Goal: Task Accomplishment & Management: Complete application form

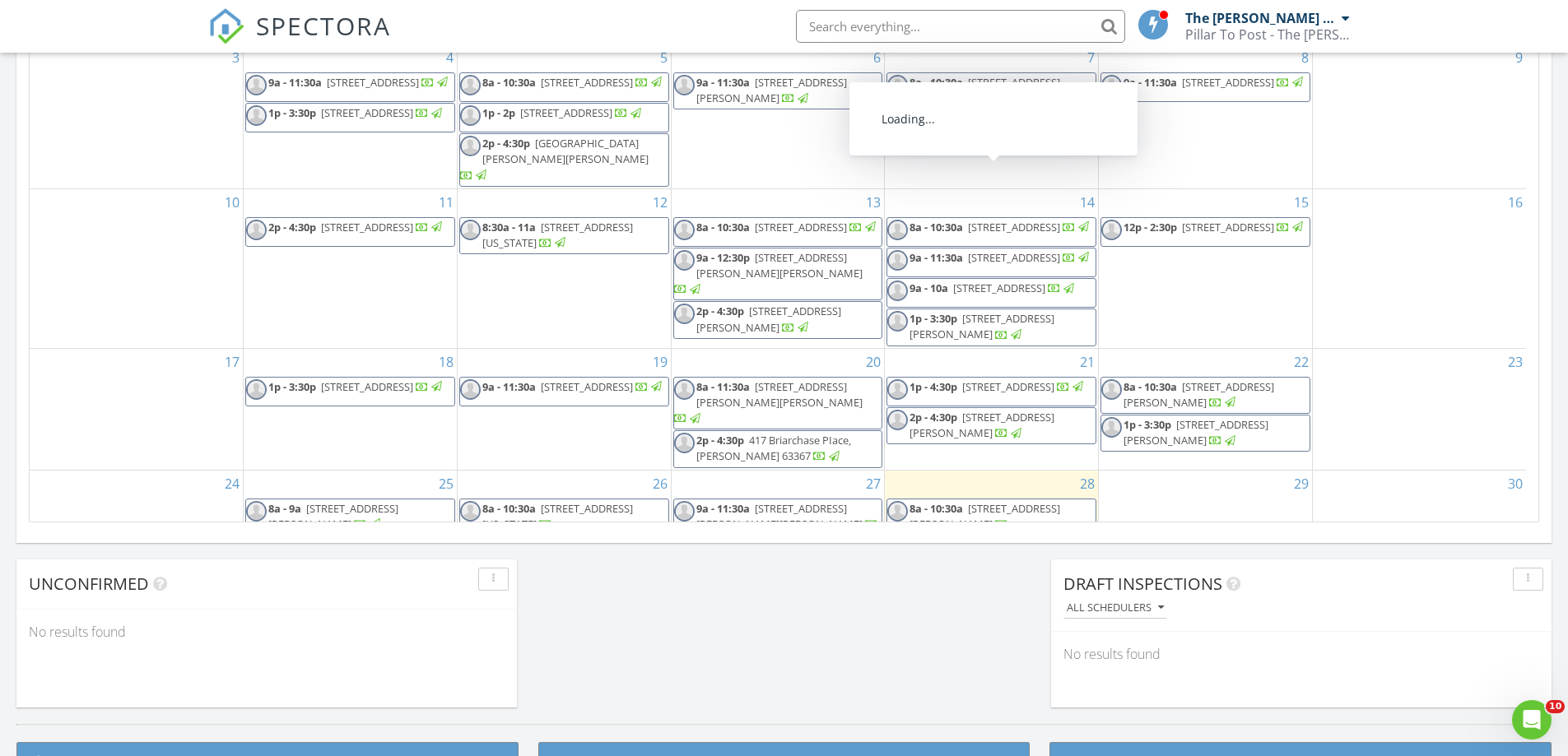
scroll to position [142, 0]
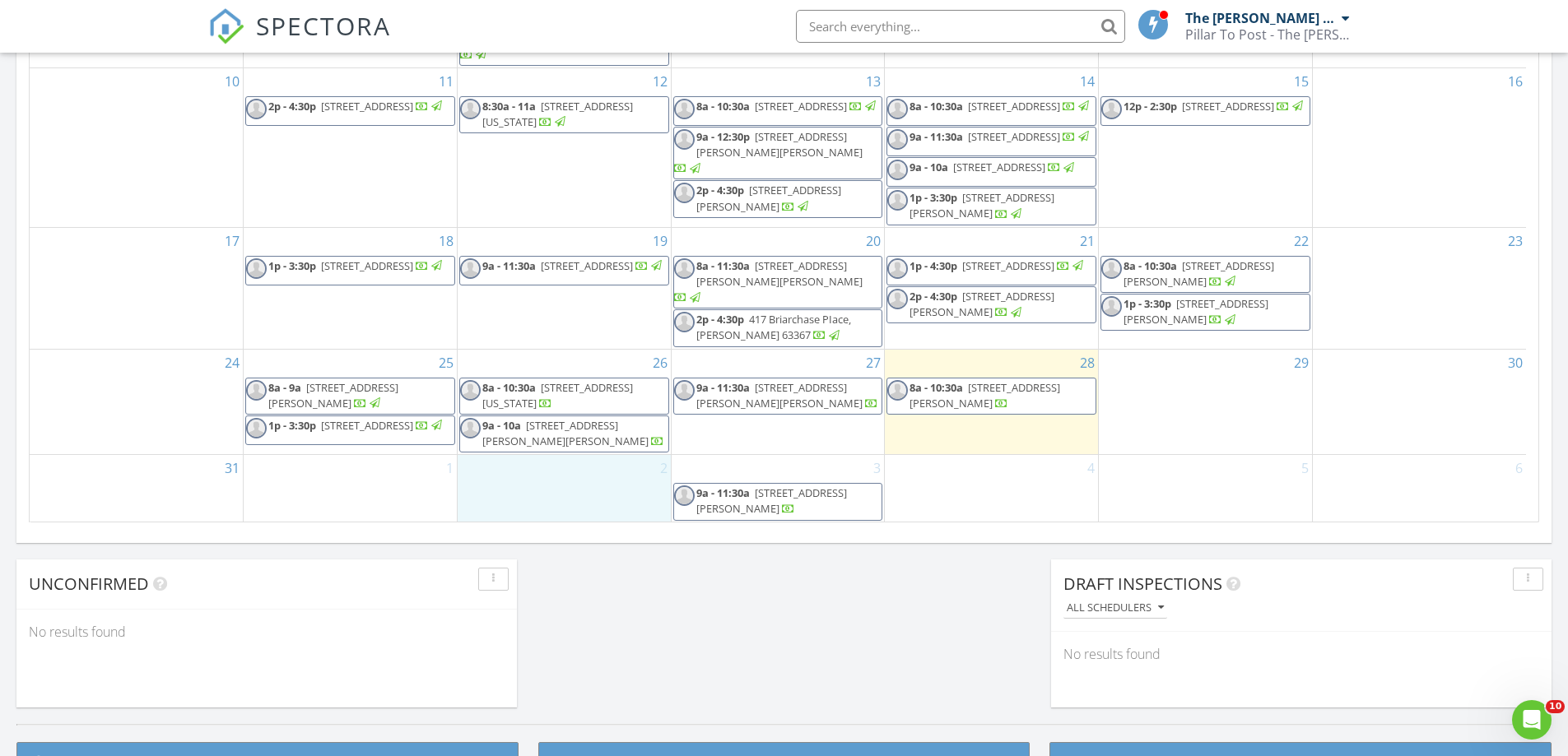
click at [566, 495] on div "2" at bounding box center [564, 488] width 213 height 67
click at [1146, 403] on div "29" at bounding box center [1205, 402] width 213 height 105
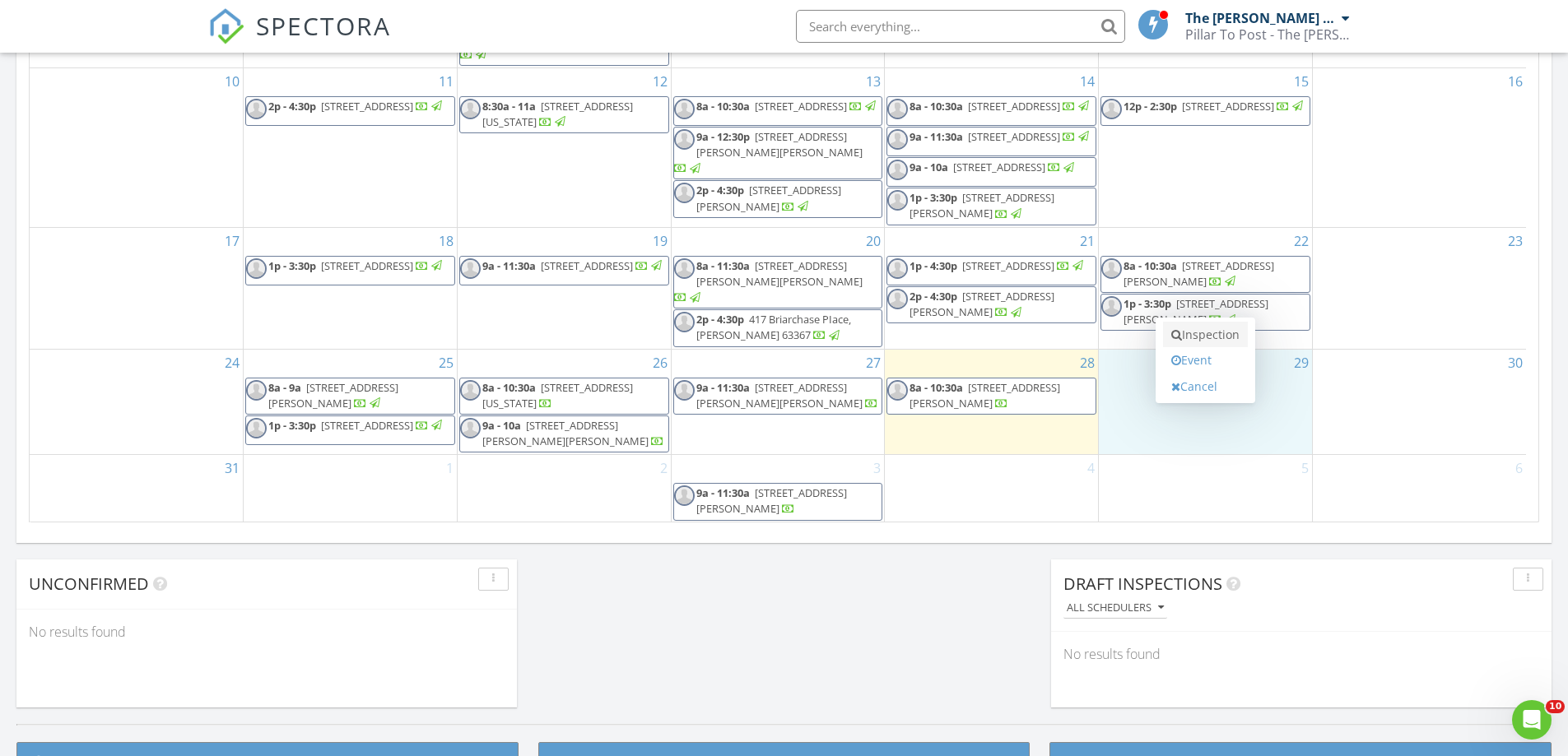
click at [1205, 337] on link "Inspection" at bounding box center [1205, 335] width 85 height 26
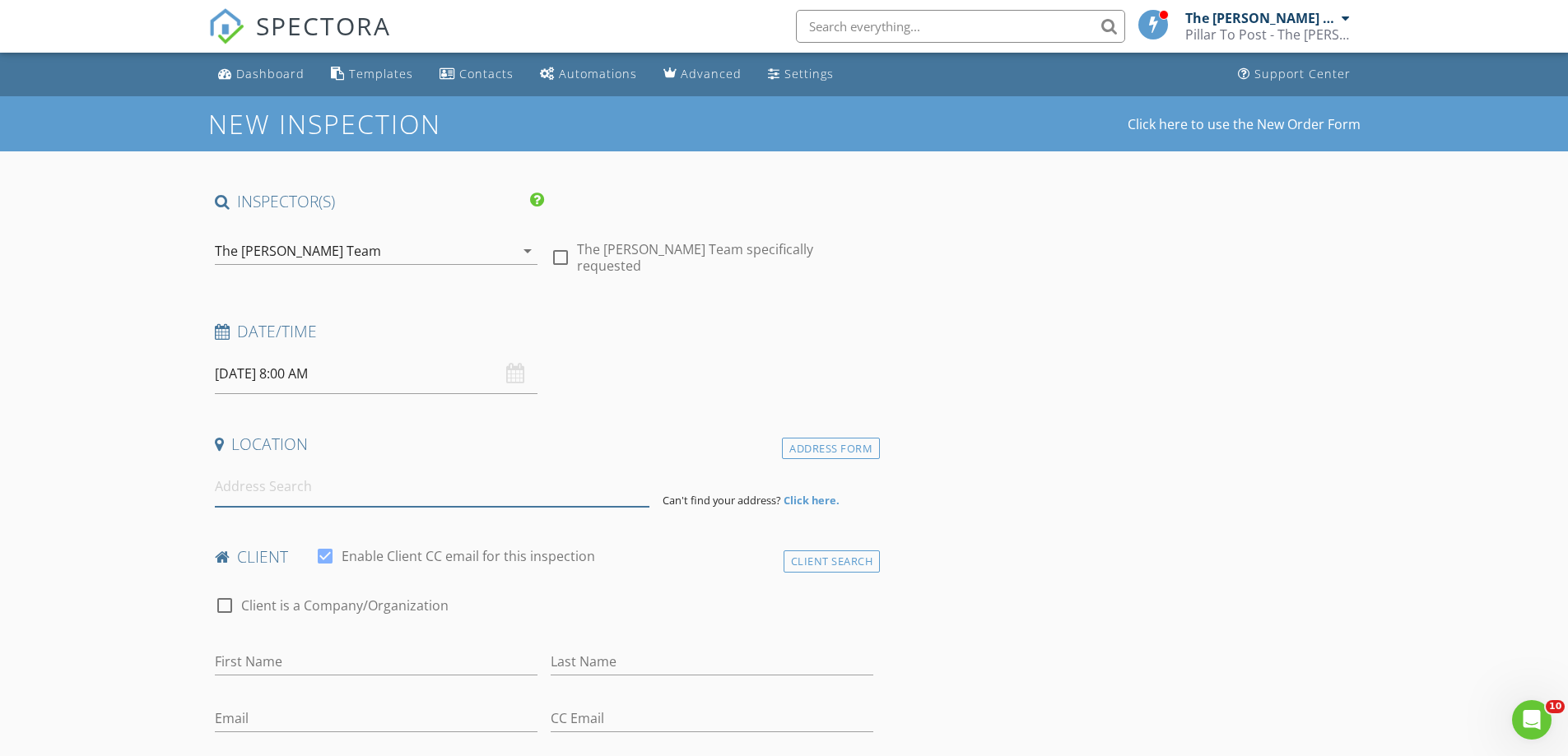
click at [532, 474] on input at bounding box center [432, 487] width 435 height 40
paste input "2434 Shady Drive, Arnold, Missouri 63010"
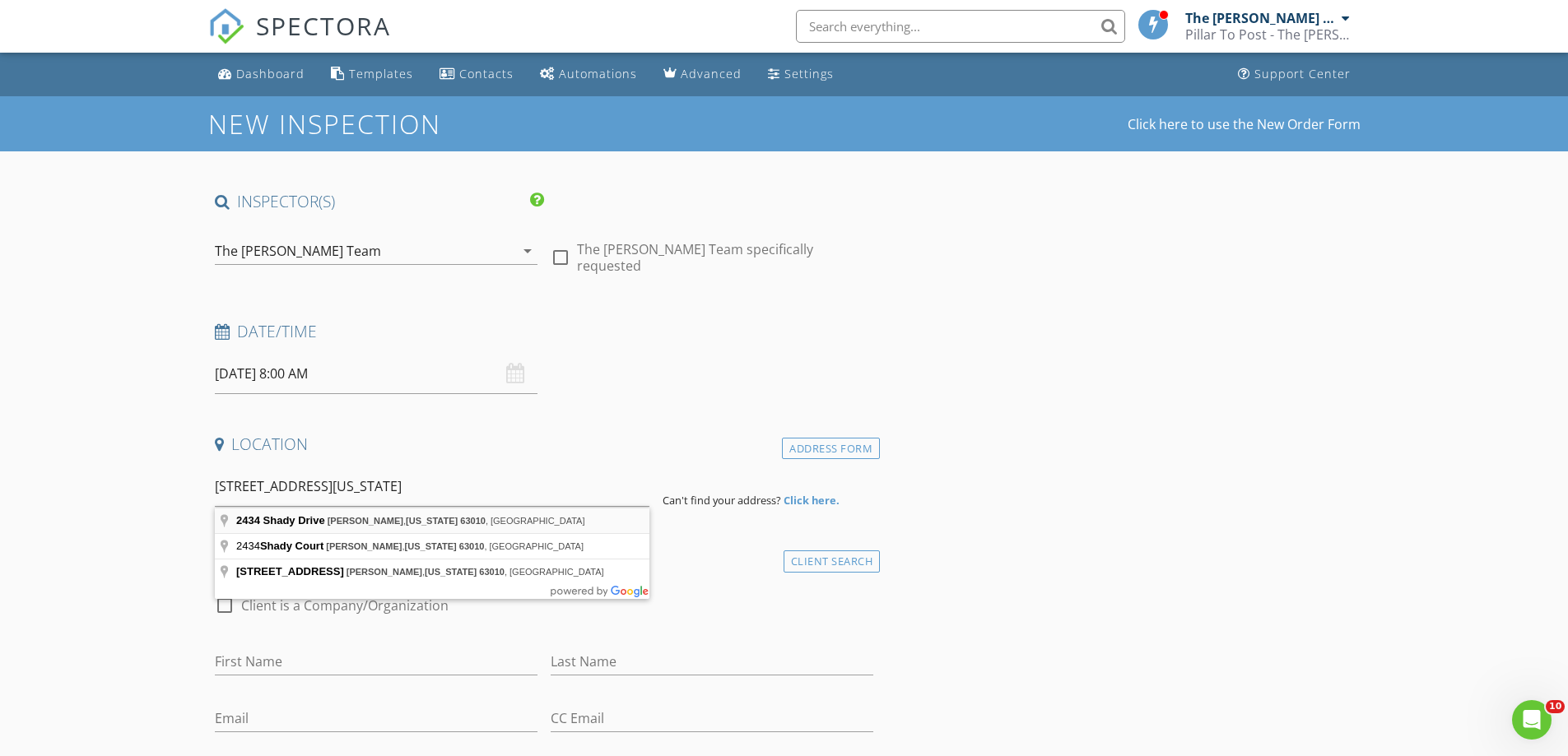
type input "2434 Shady Drive, Arnold, Missouri 63010, USA"
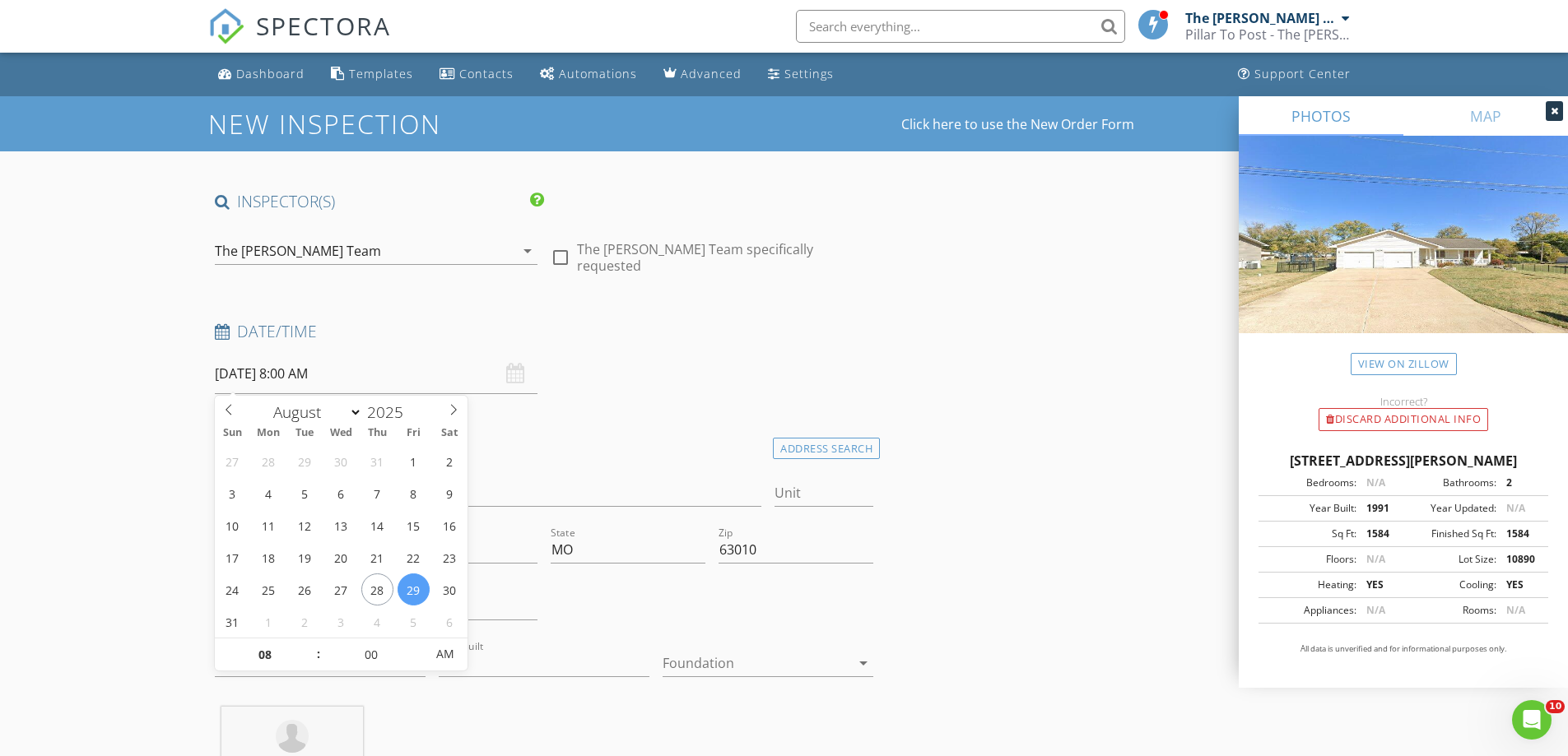
click at [388, 379] on input "08/29/2025 8:00 AM" at bounding box center [376, 374] width 323 height 40
click at [319, 648] on span ":" at bounding box center [318, 654] width 5 height 33
type input "09"
type input "08/29/2025 9:00 AM"
click at [309, 647] on span at bounding box center [311, 647] width 12 height 16
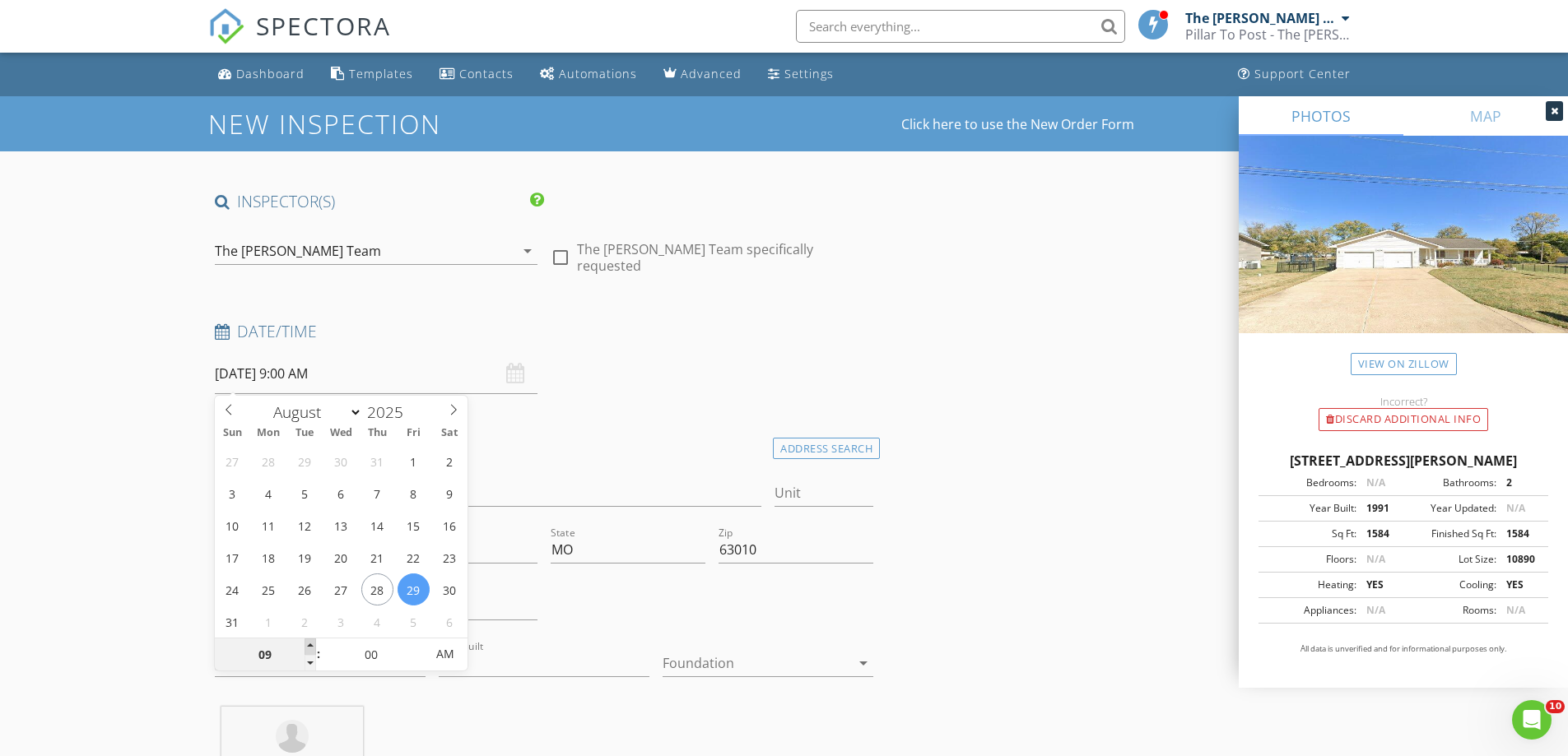
type input "10"
type input "08/29/2025 10:00 AM"
click at [309, 647] on span at bounding box center [311, 647] width 12 height 16
type input "11"
type input "08/29/2025 11:00 AM"
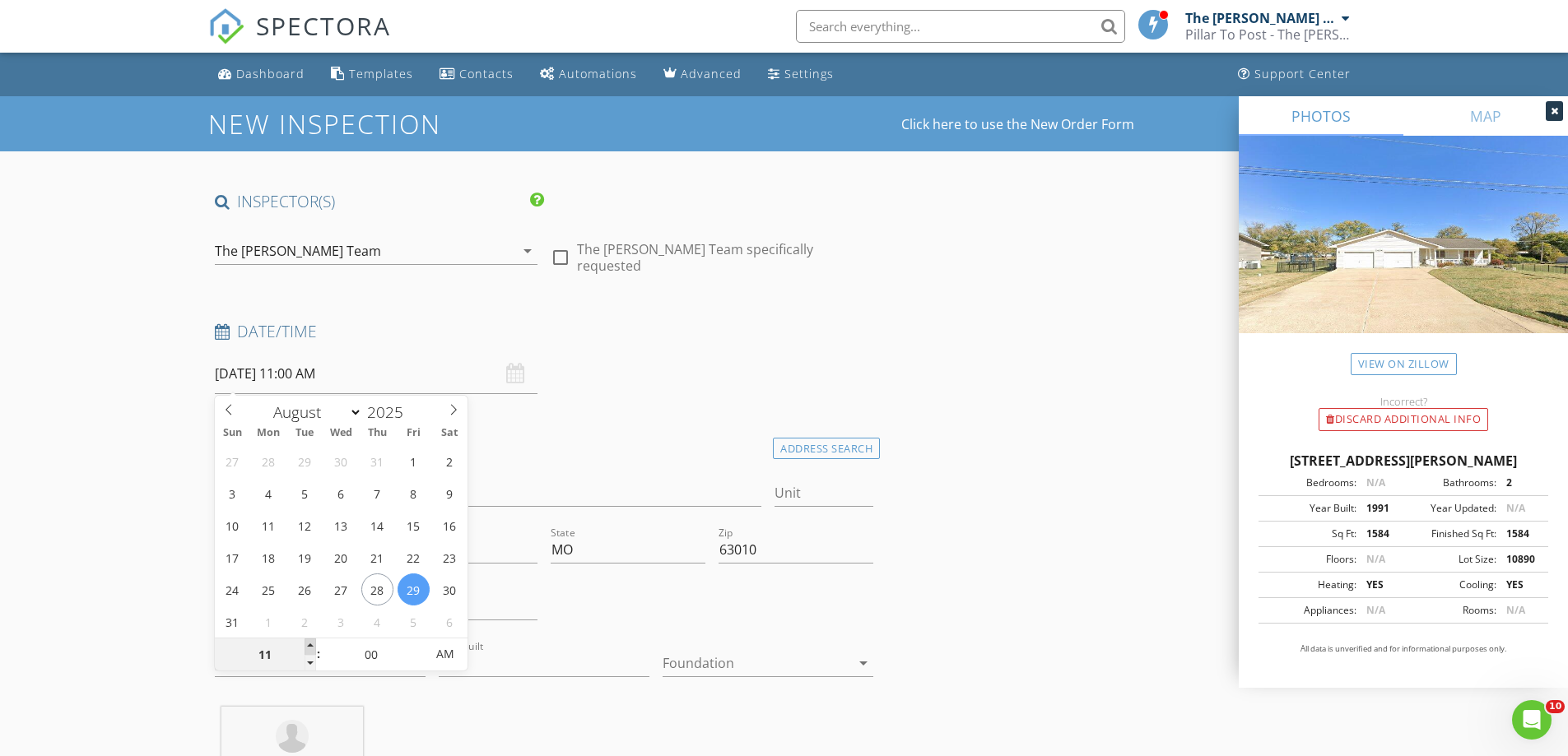
click at [309, 647] on span at bounding box center [311, 647] width 12 height 16
type input "12"
type input "08/29/2025 12:00 PM"
click at [309, 647] on span at bounding box center [311, 647] width 12 height 16
type input "01"
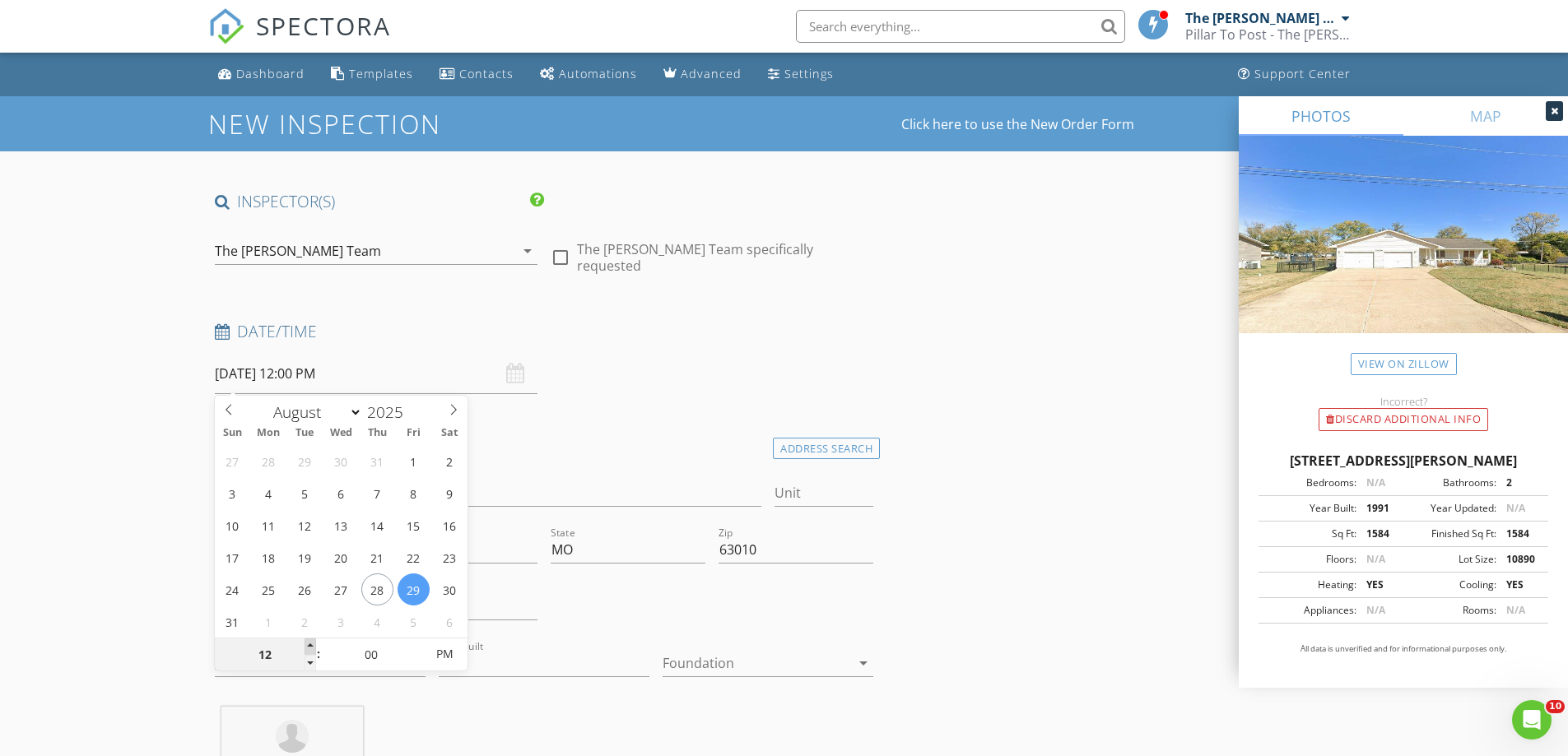
type input "08/29/2025 1:00 PM"
click at [309, 647] on span at bounding box center [311, 647] width 12 height 16
type input "02"
type input "08/29/2025 2:00 PM"
click at [309, 647] on span at bounding box center [311, 647] width 12 height 16
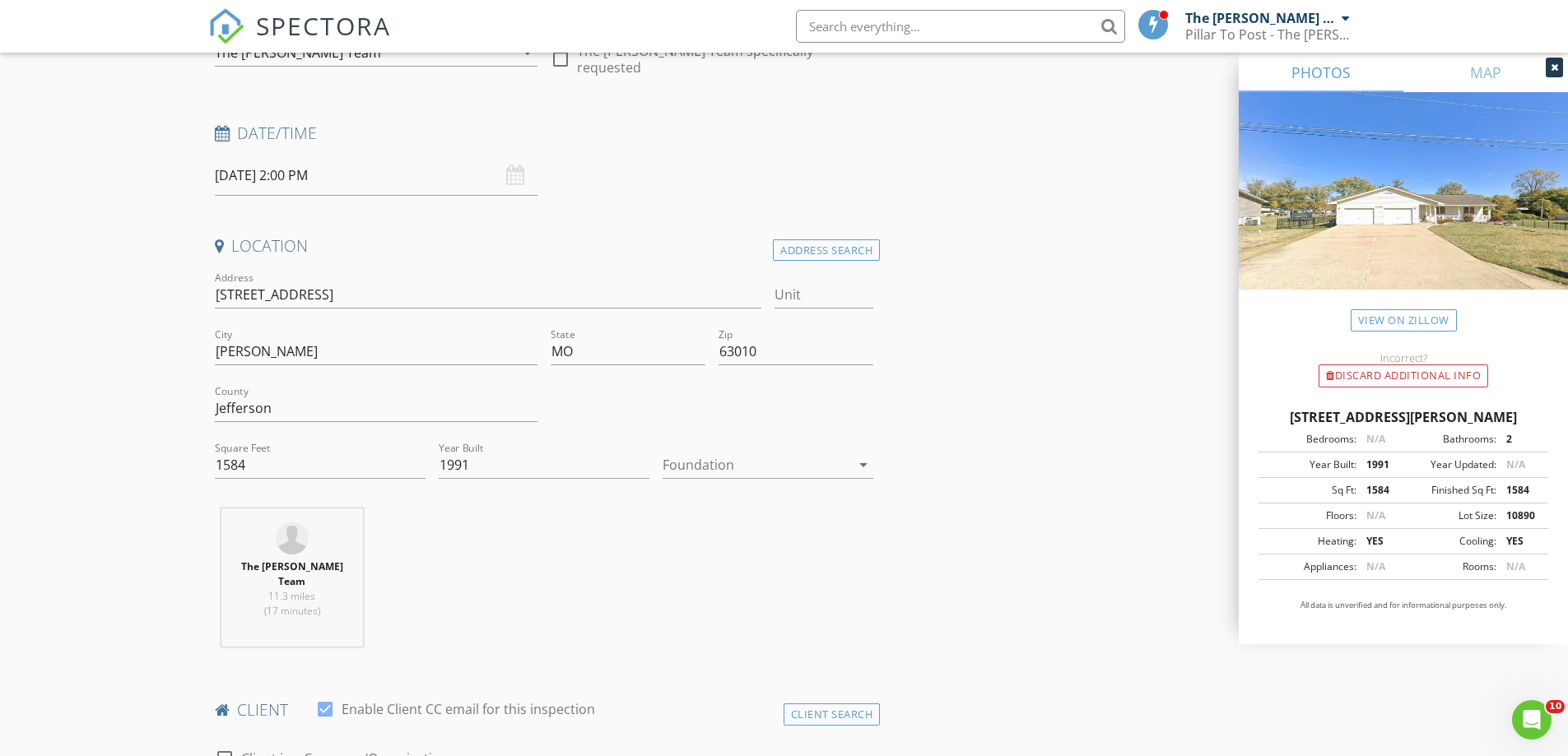
scroll to position [658, 0]
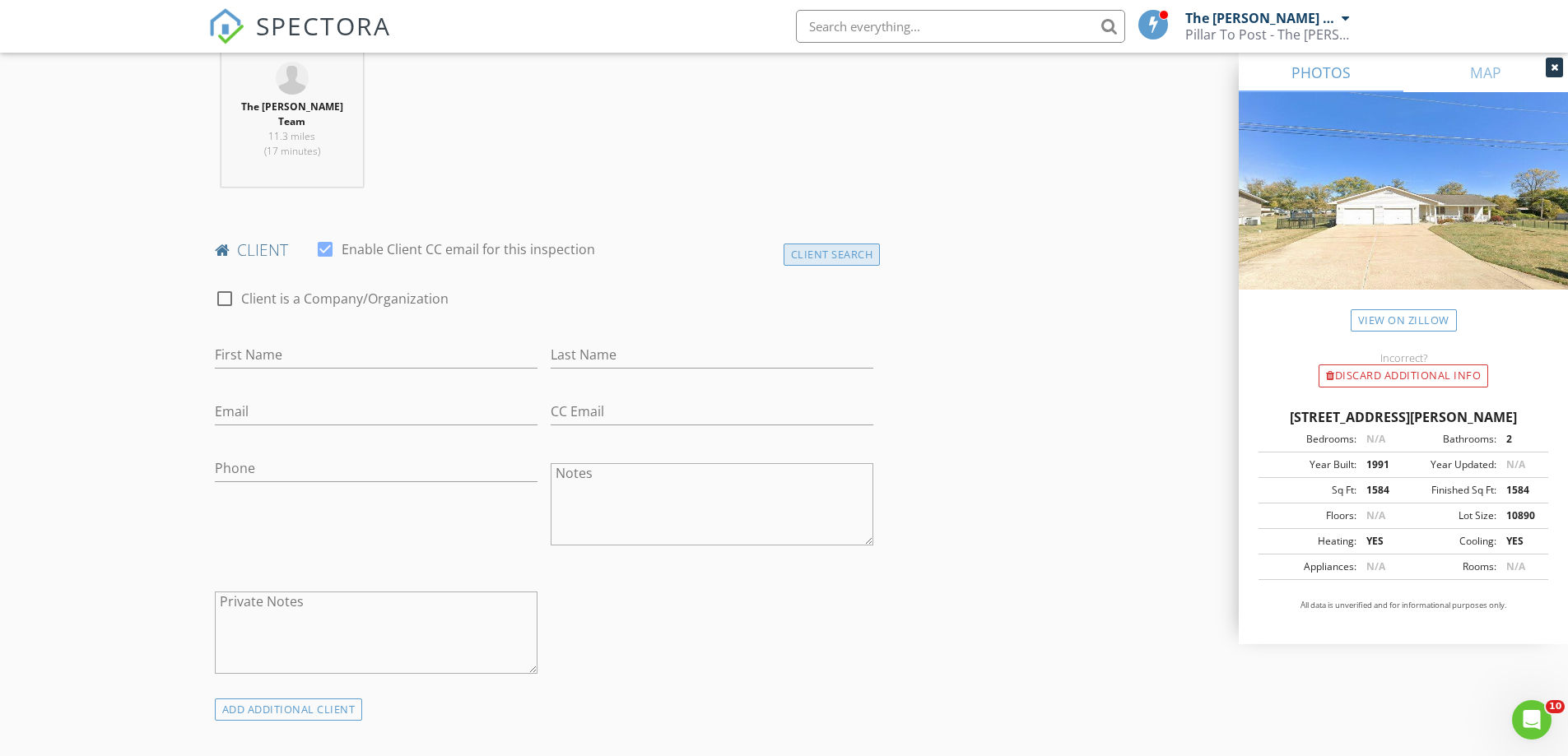
click at [875, 244] on div "Client Search" at bounding box center [832, 255] width 97 height 22
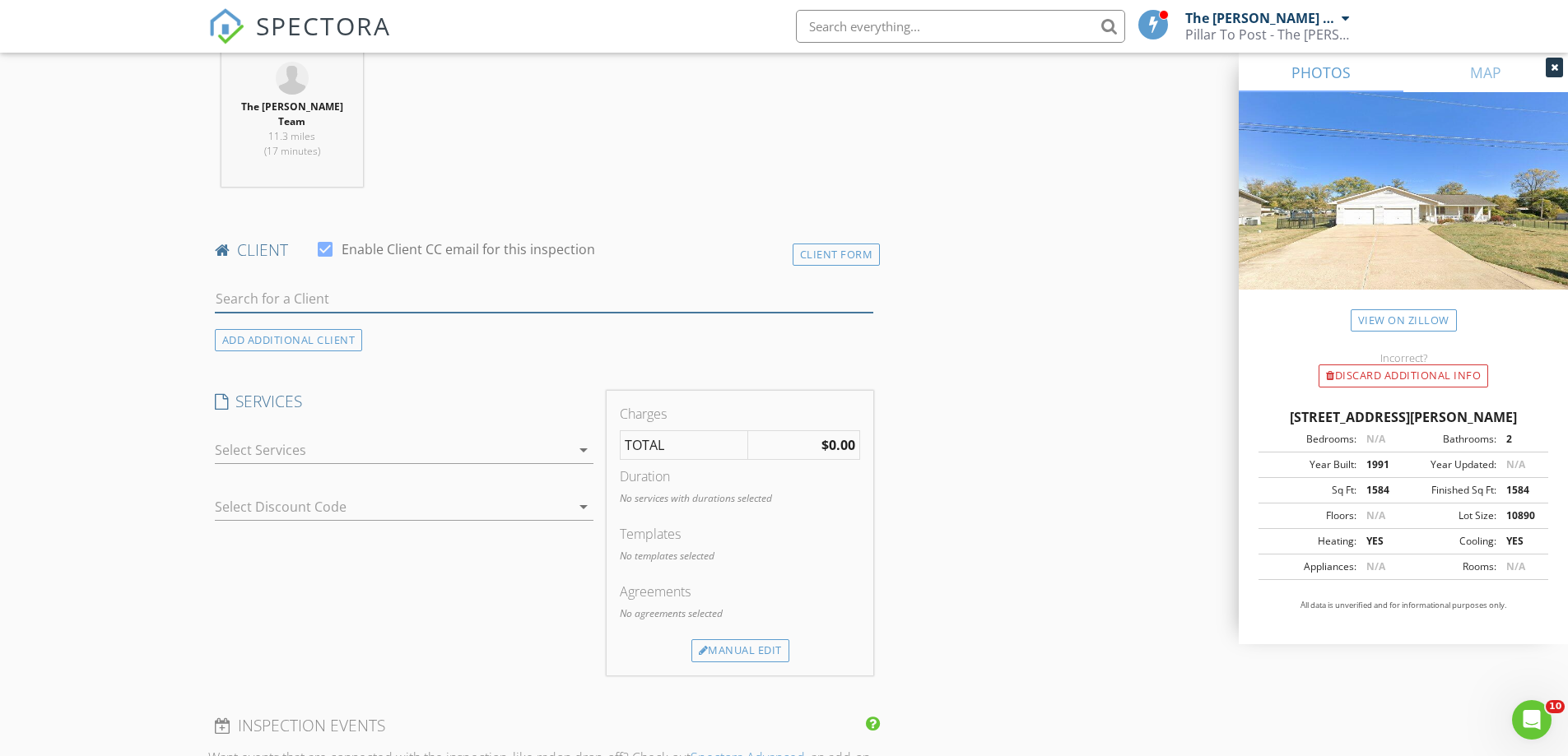
click at [364, 286] on input "text" at bounding box center [544, 299] width 659 height 27
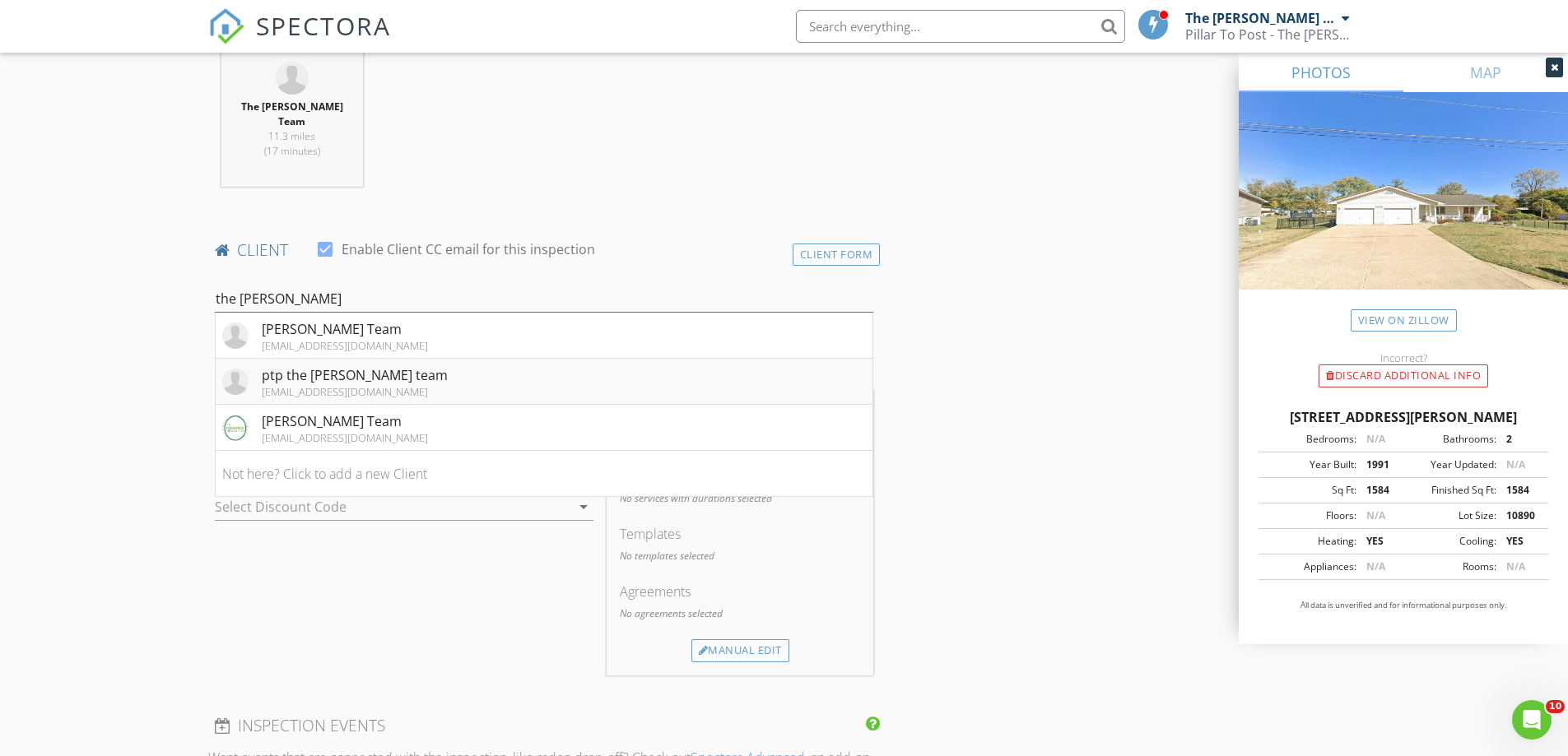
type input "the fred"
click at [278, 365] on div "ptp the frederick team" at bounding box center [355, 375] width 186 height 20
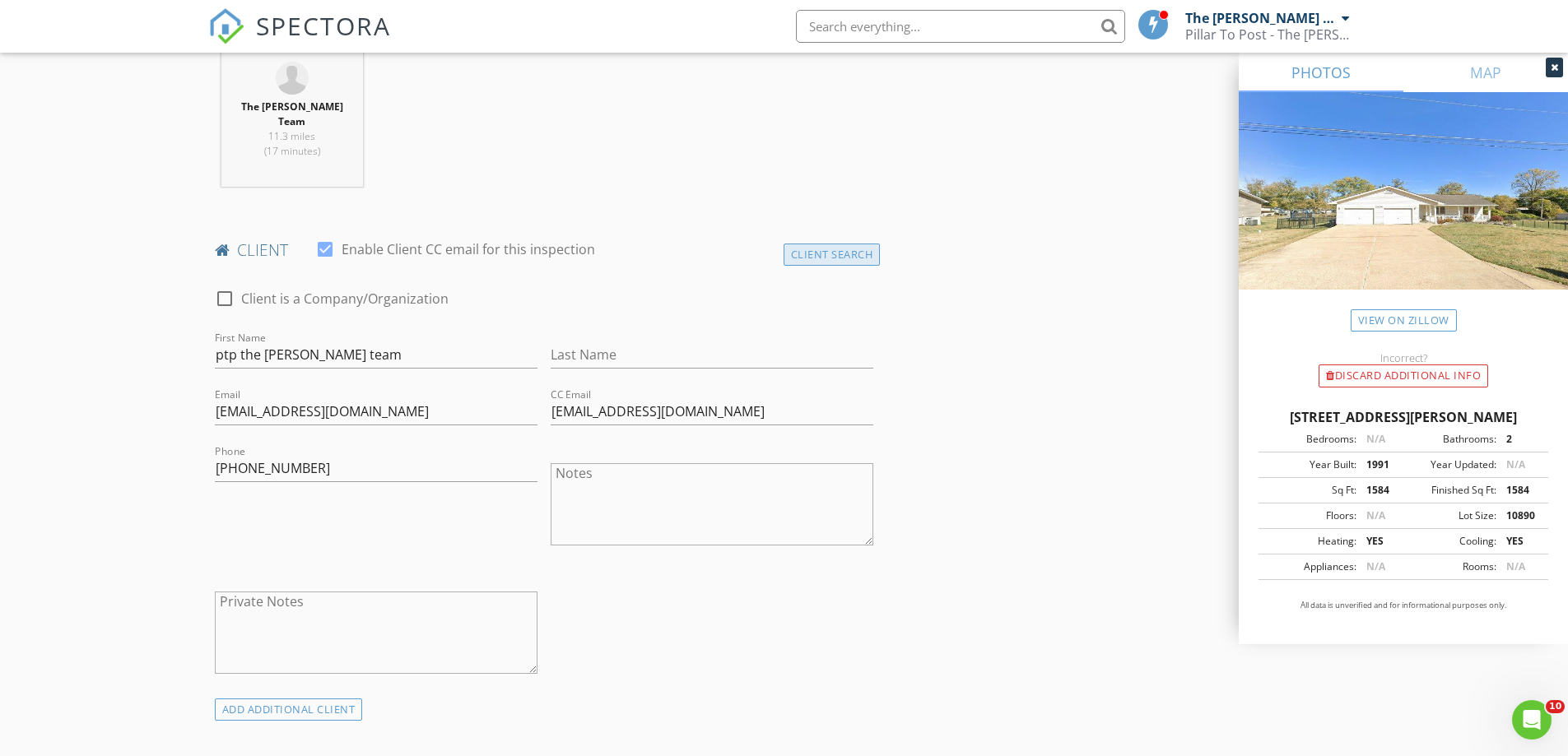
click at [821, 244] on div "Client Search" at bounding box center [832, 255] width 97 height 22
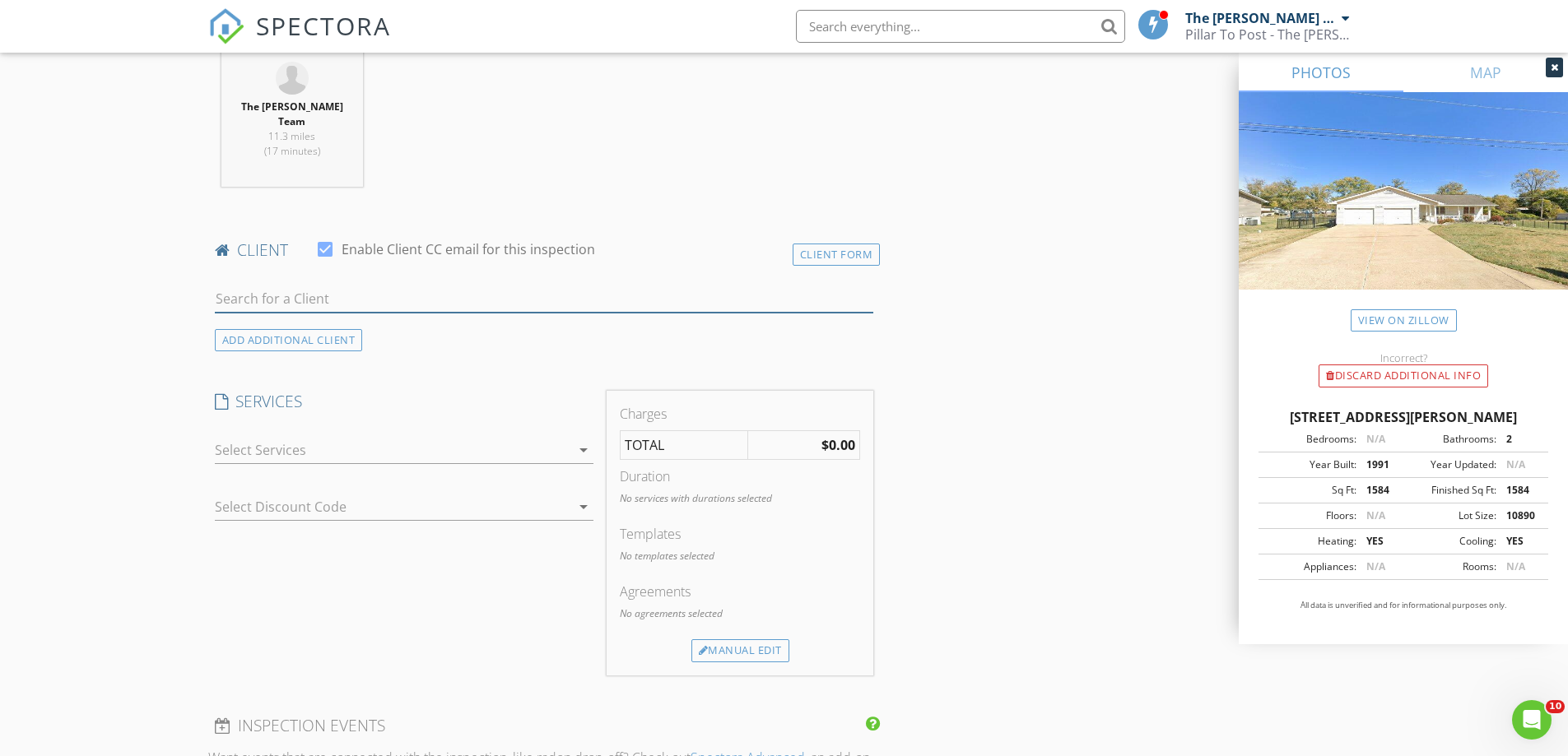
click at [386, 288] on input "text" at bounding box center [544, 299] width 659 height 27
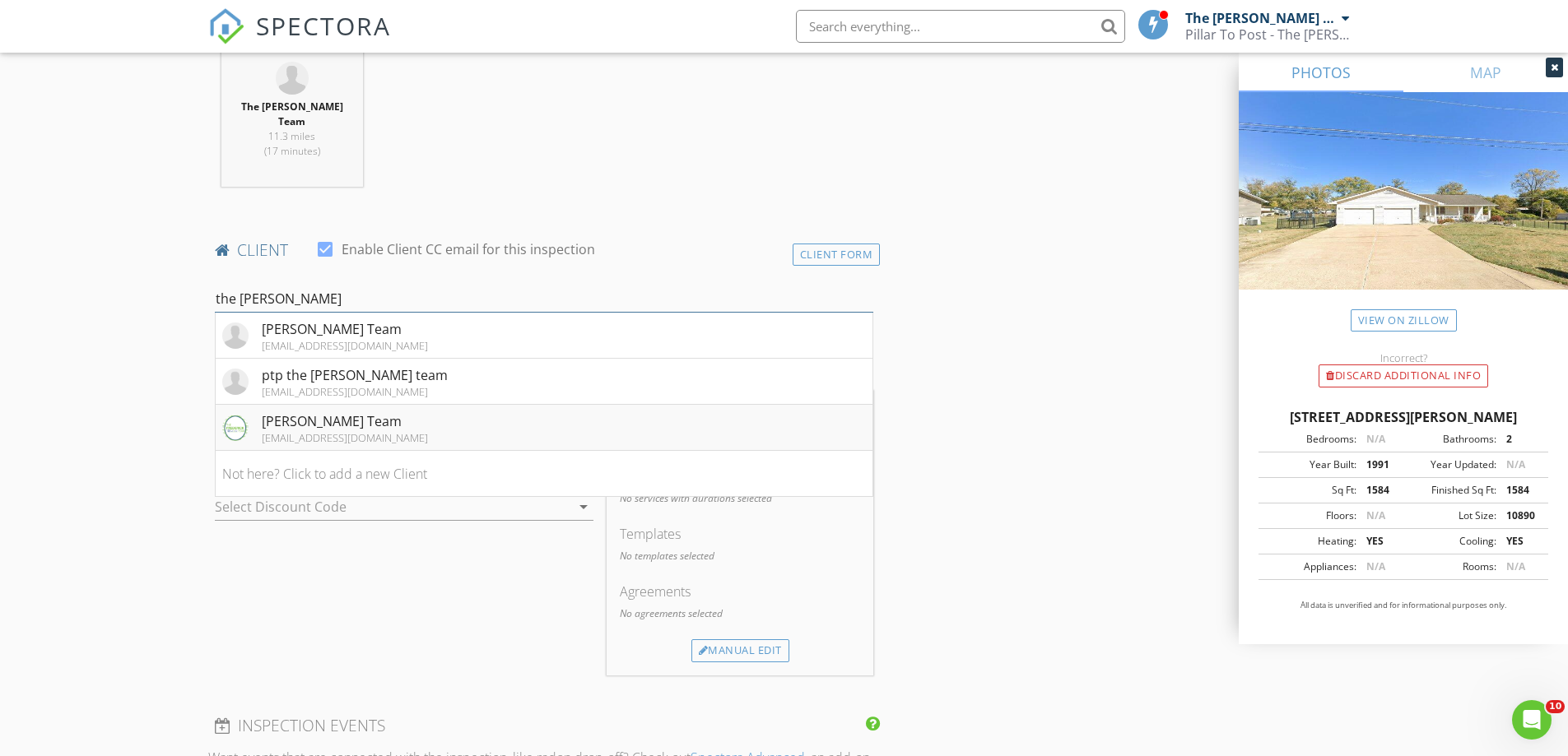
type input "the fred"
click at [318, 412] on div "Frederick Team" at bounding box center [345, 422] width 166 height 20
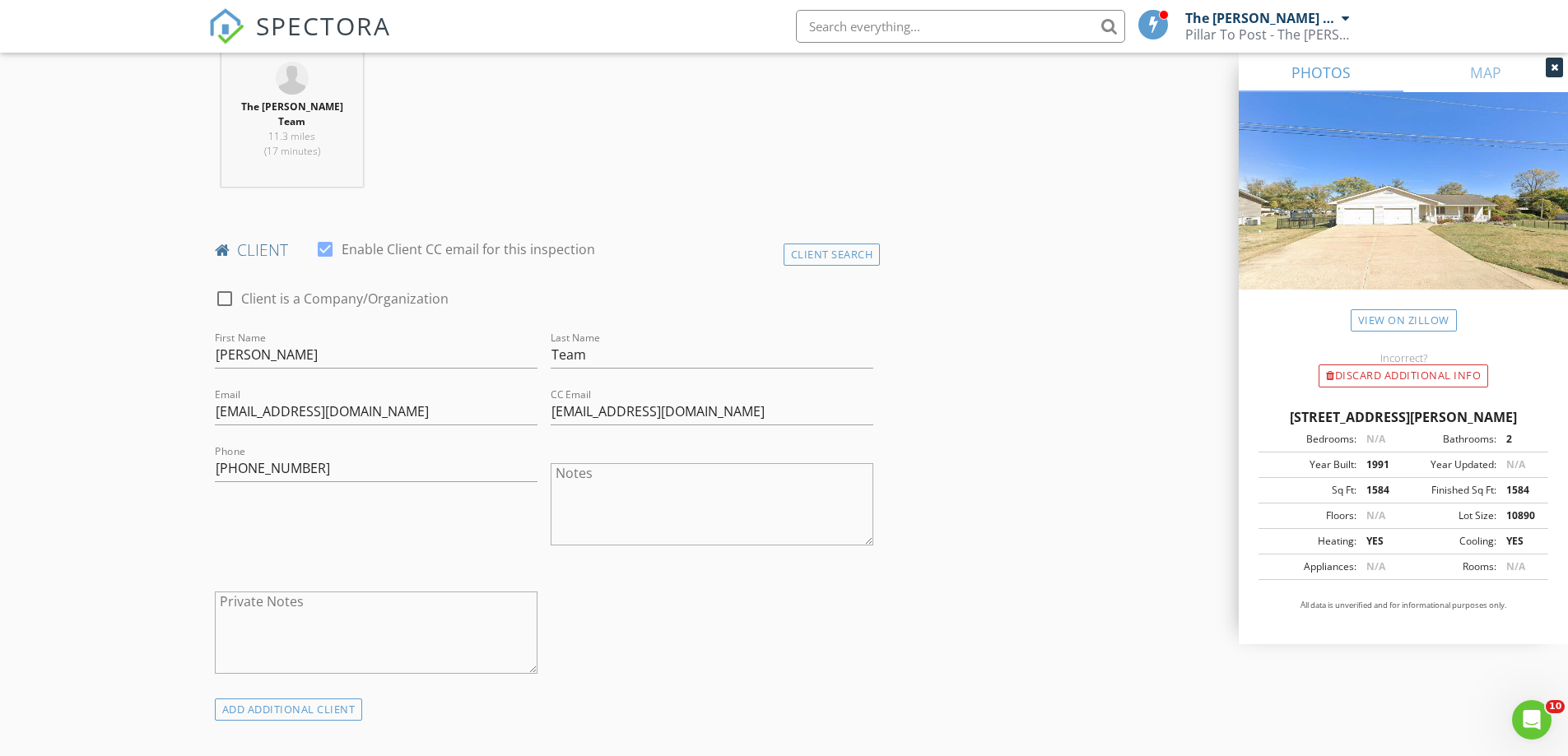
scroll to position [1152, 0]
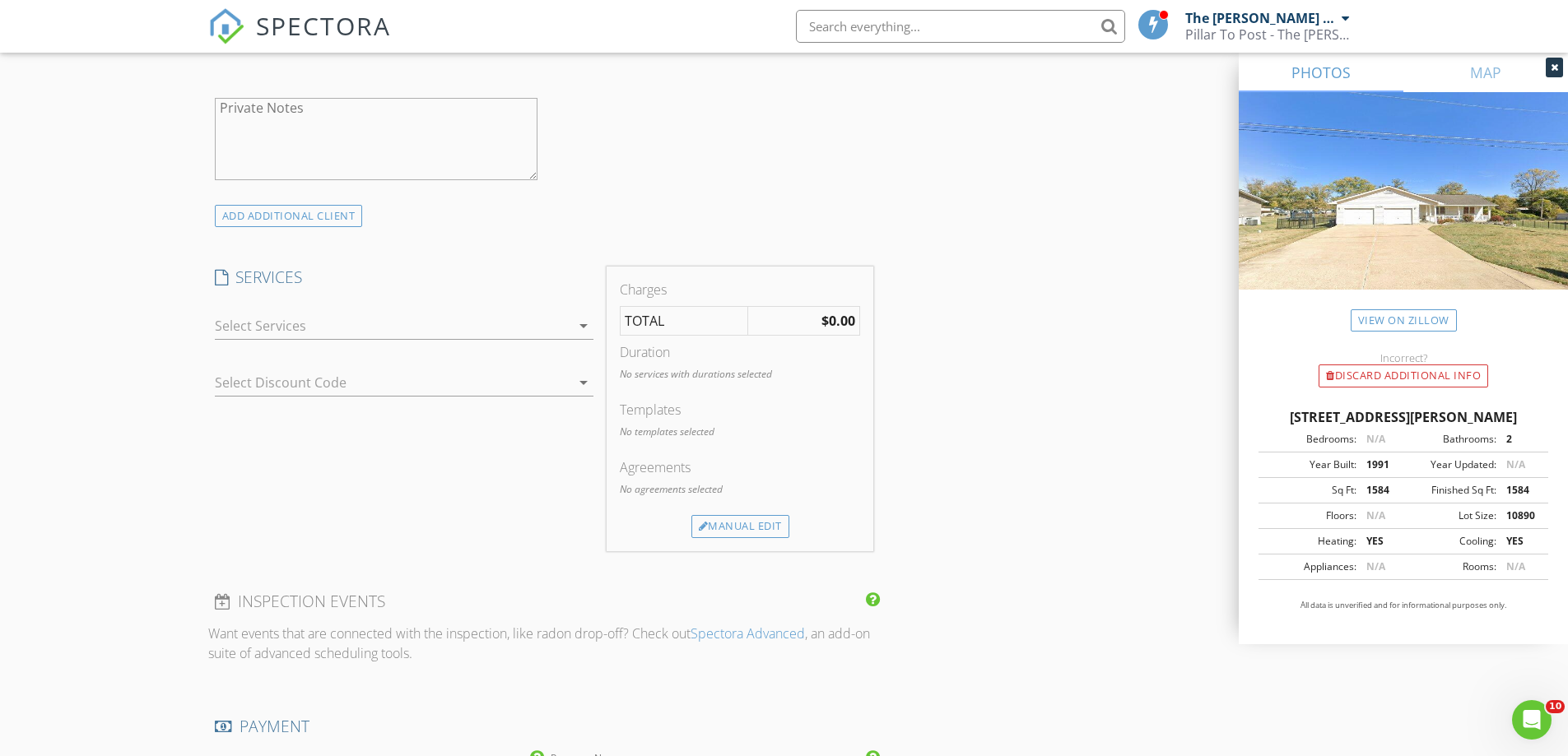
click at [375, 324] on div at bounding box center [393, 326] width 356 height 26
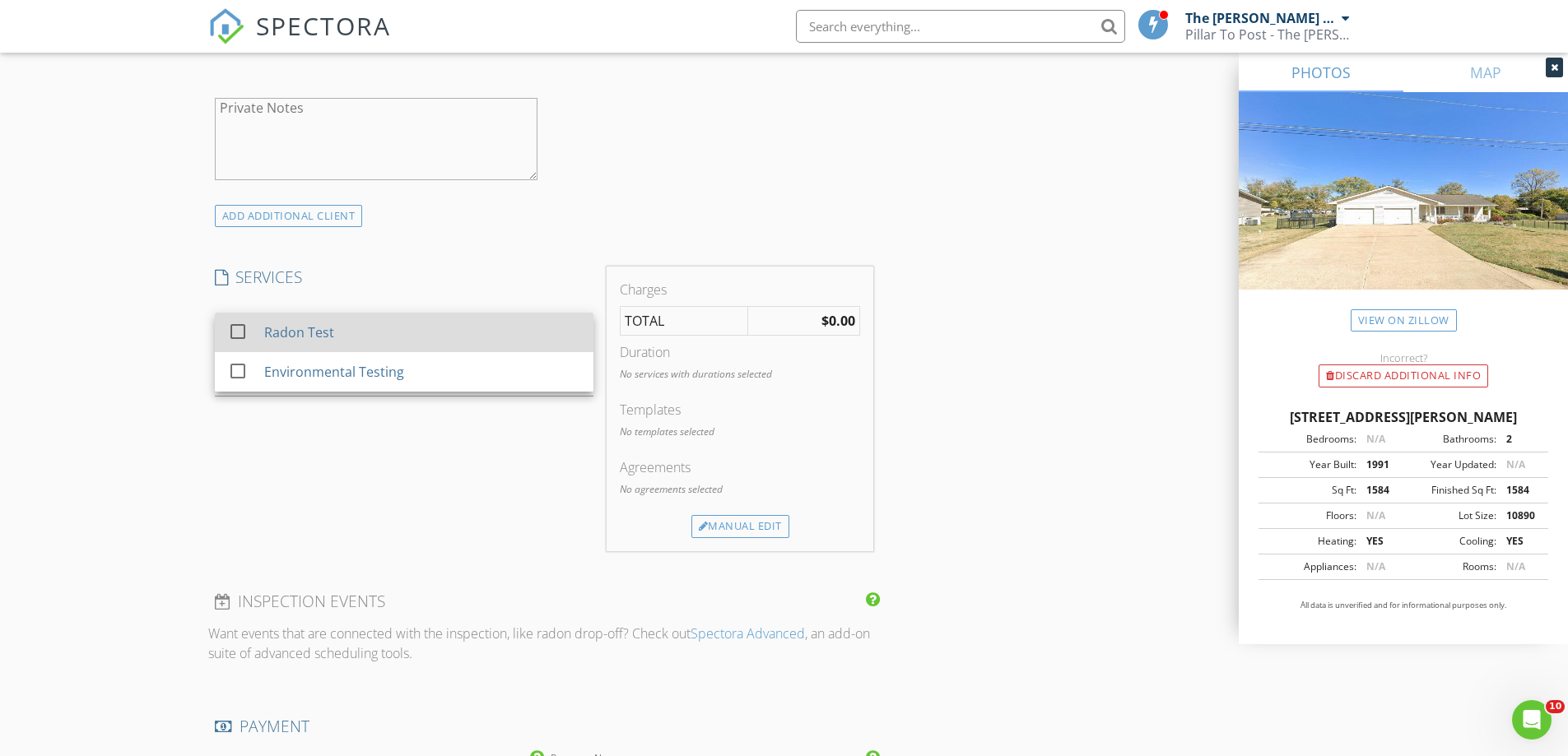
click at [382, 316] on div "Radon Test" at bounding box center [421, 332] width 316 height 33
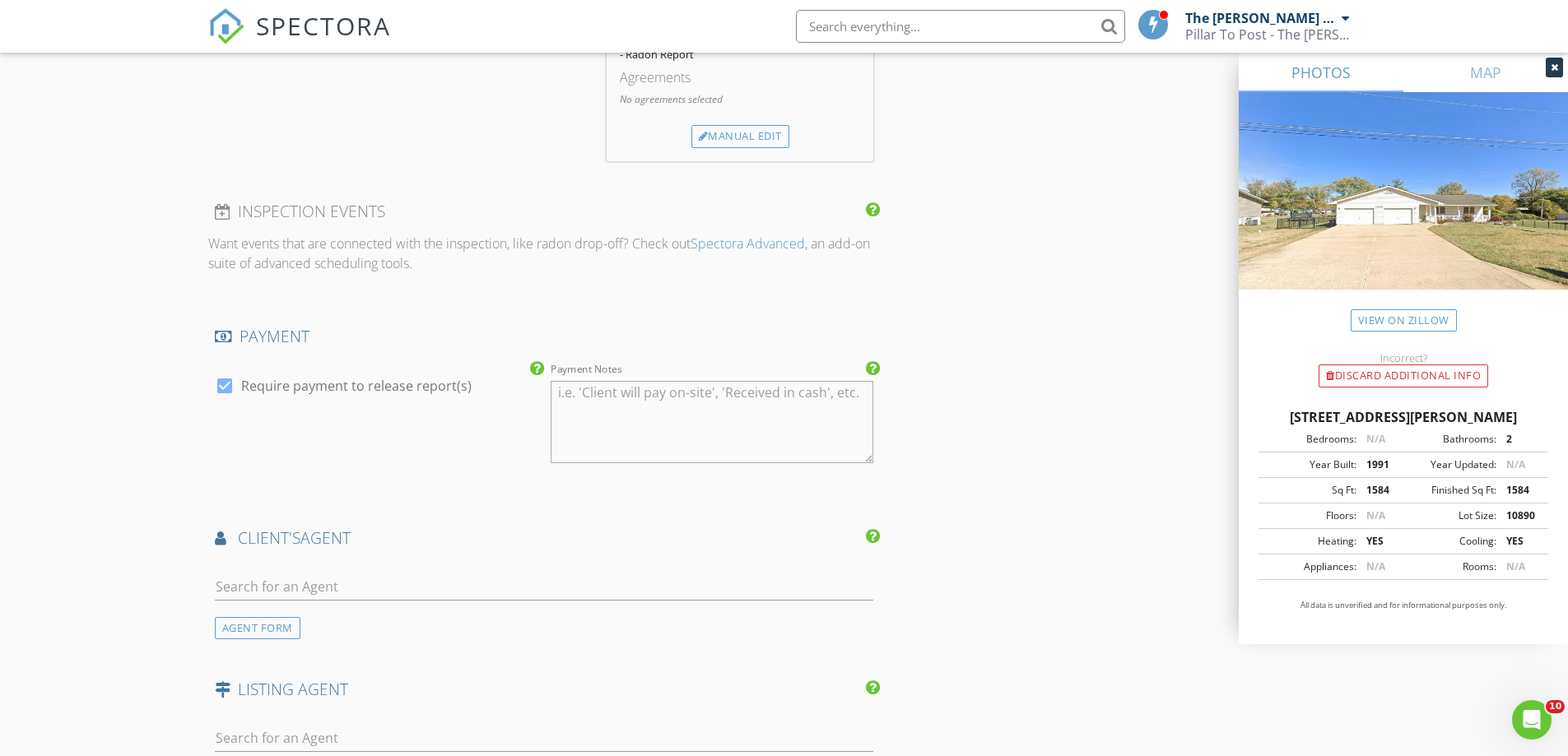
click at [343, 378] on label "Require payment to release report(s)" at bounding box center [356, 386] width 230 height 16
checkbox input "false"
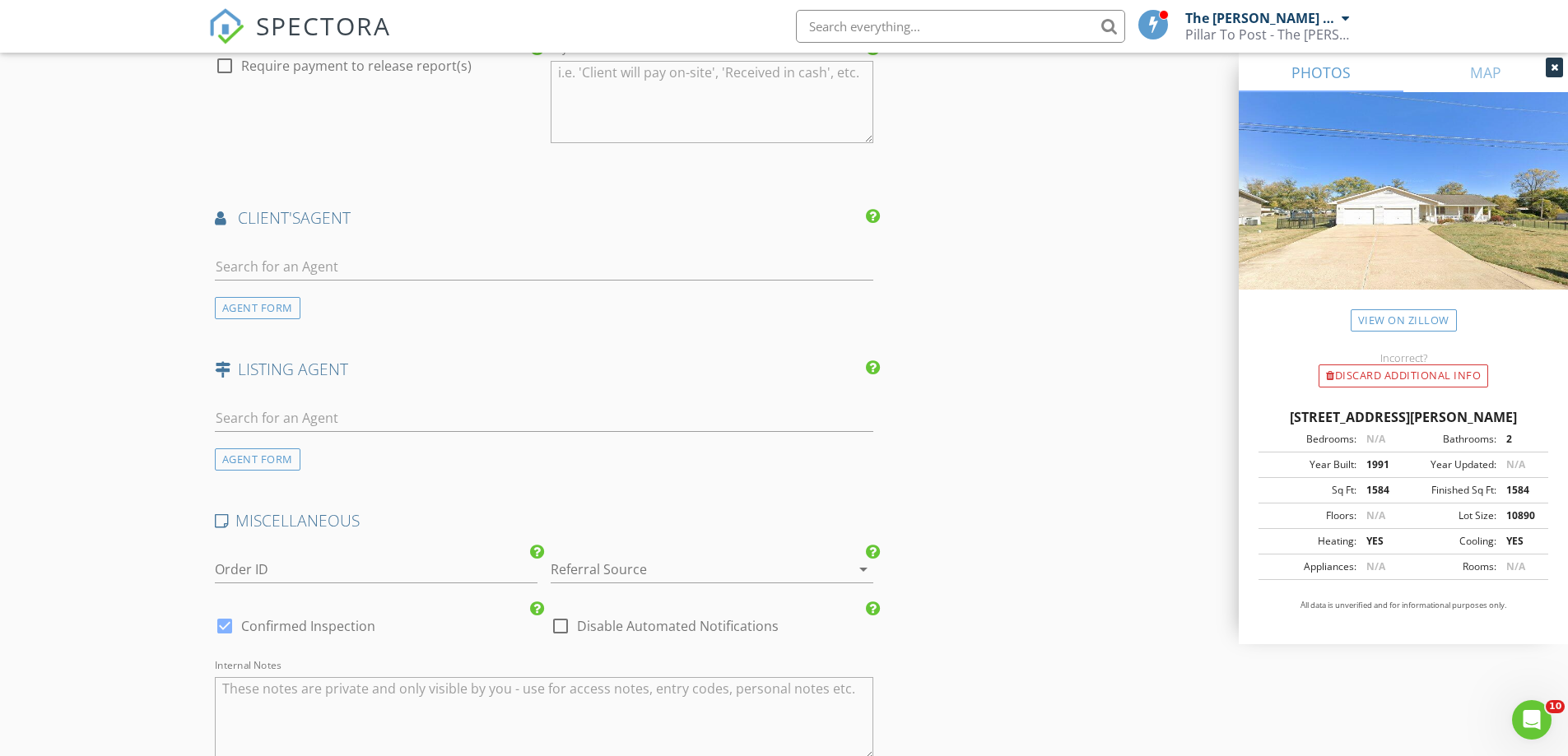
scroll to position [2194, 0]
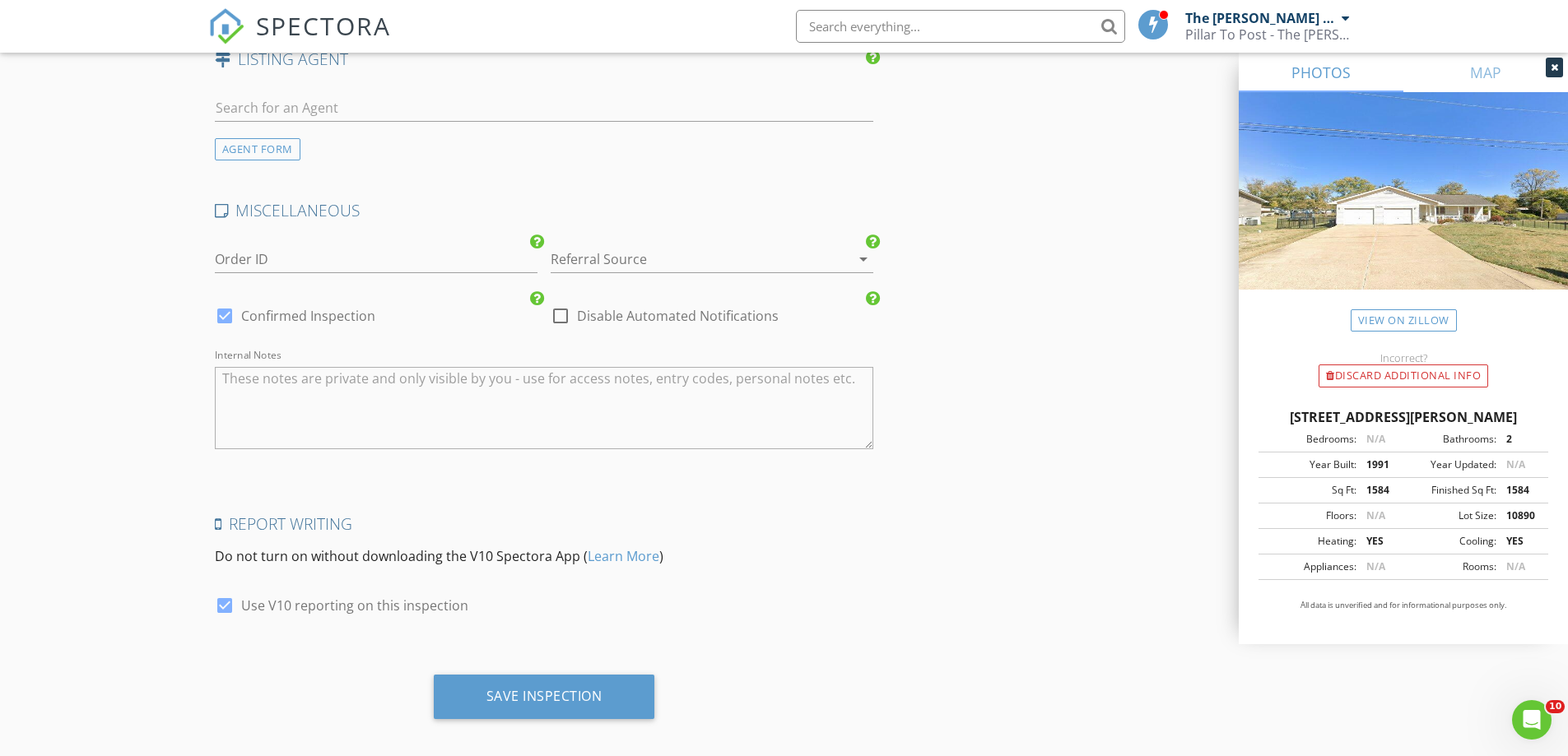
click at [616, 308] on label "Disable Automated Notifications" at bounding box center [678, 316] width 202 height 16
checkbox input "true"
click at [516, 688] on div "Save Inspection" at bounding box center [544, 696] width 116 height 16
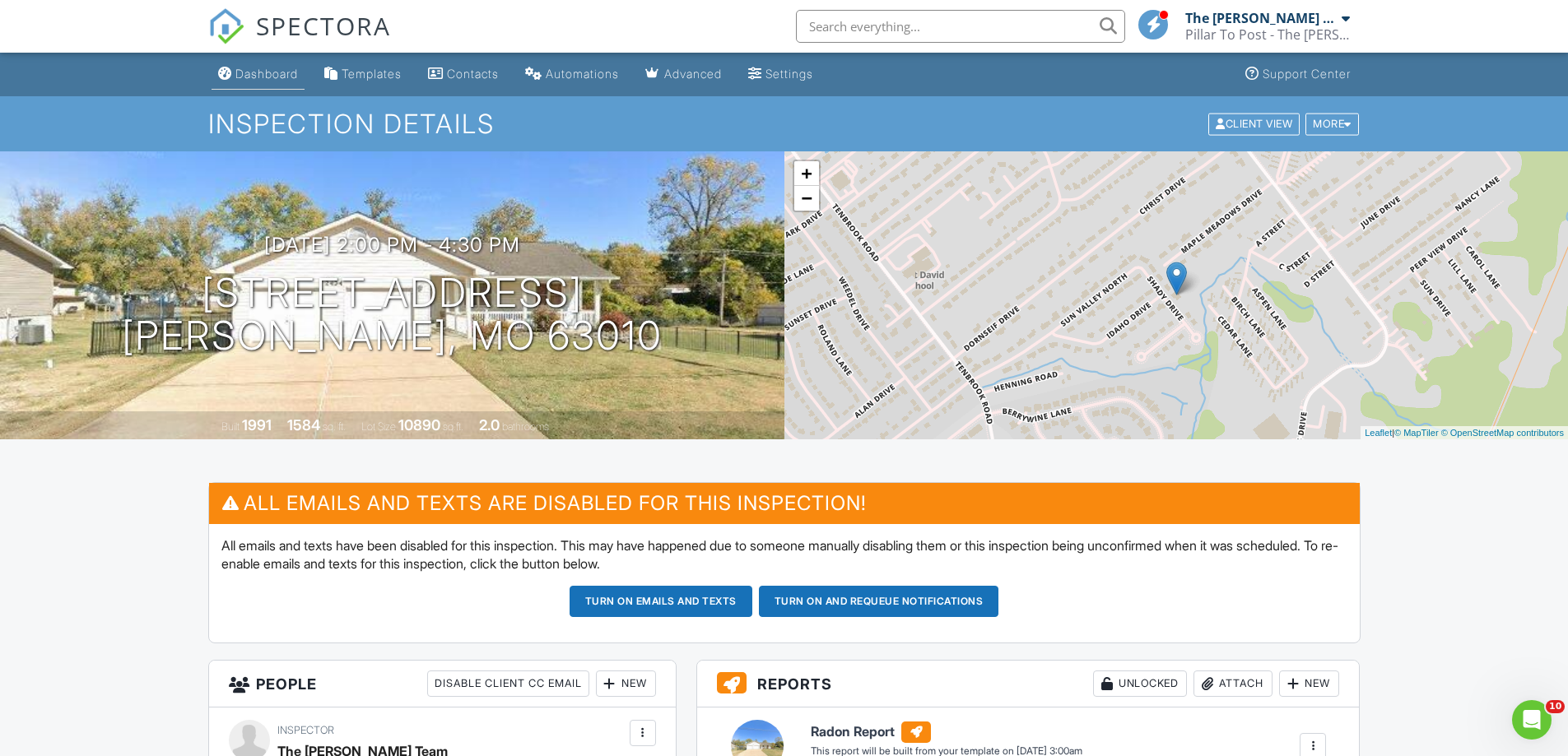
click at [231, 65] on link "Dashboard" at bounding box center [258, 74] width 93 height 30
